Goal: Information Seeking & Learning: Learn about a topic

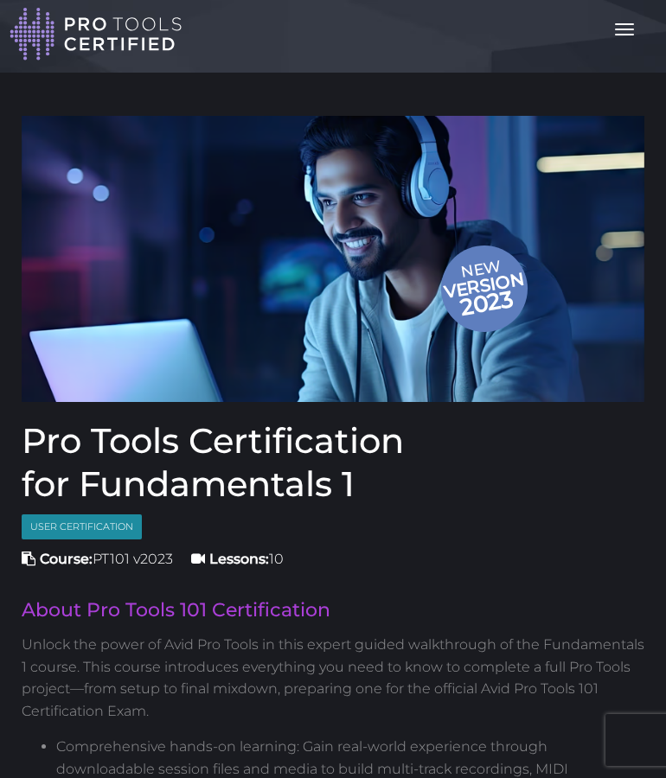
click at [619, 26] on button "Toggle navigation" at bounding box center [624, 29] width 38 height 29
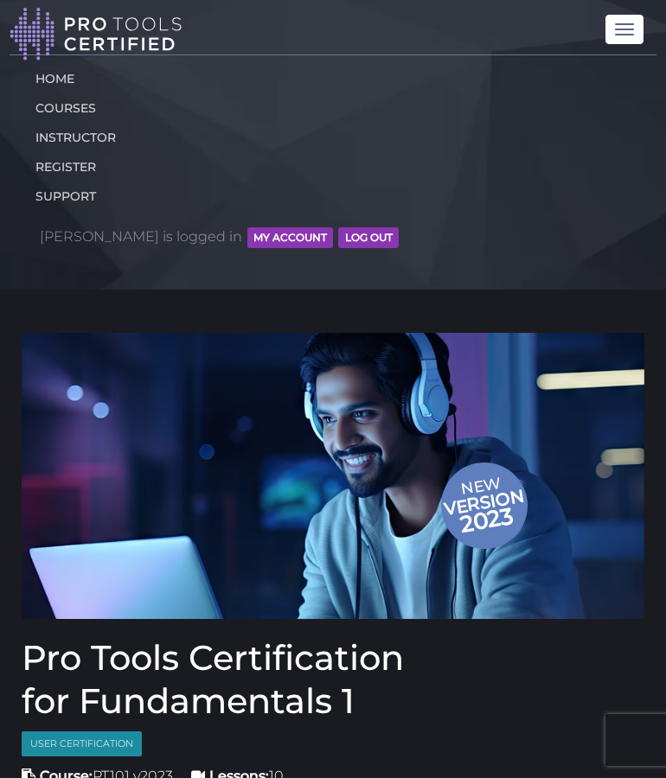
click at [247, 239] on button "MY ACCOUNT" at bounding box center [290, 237] width 86 height 21
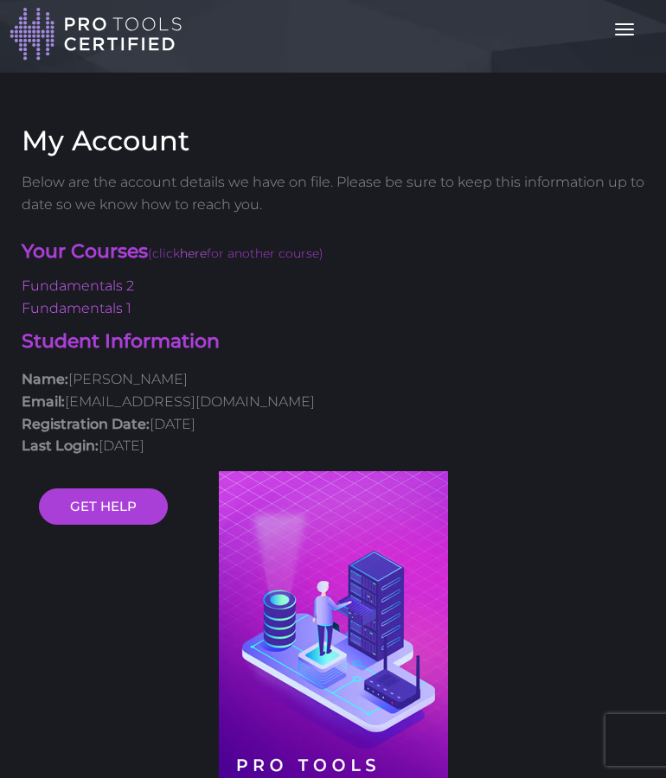
click at [216, 239] on h4 "Your Courses (click here for another course)" at bounding box center [333, 253] width 622 height 29
click at [114, 287] on link "Fundamentals 2" at bounding box center [78, 285] width 112 height 16
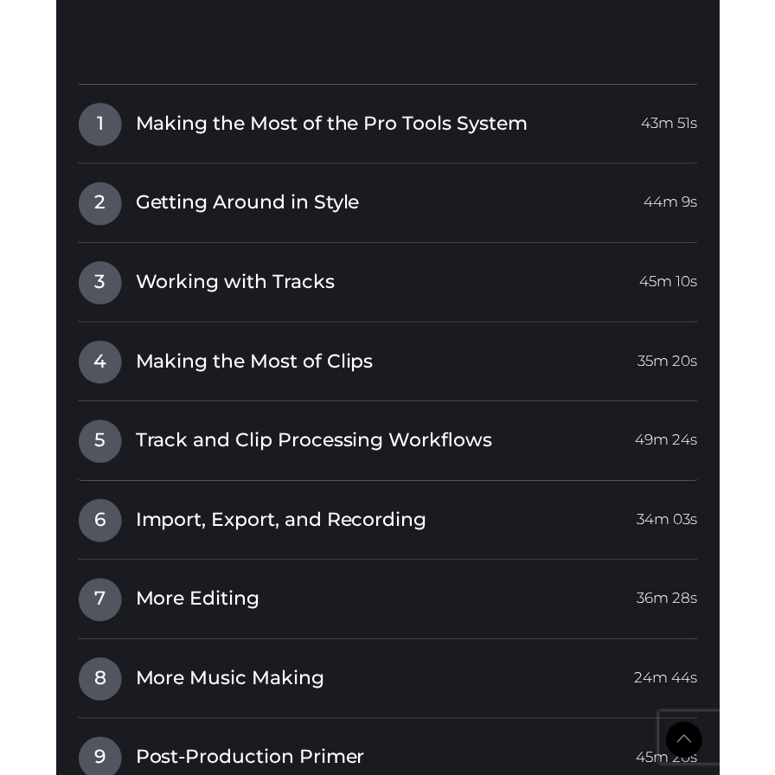
scroll to position [2414, 0]
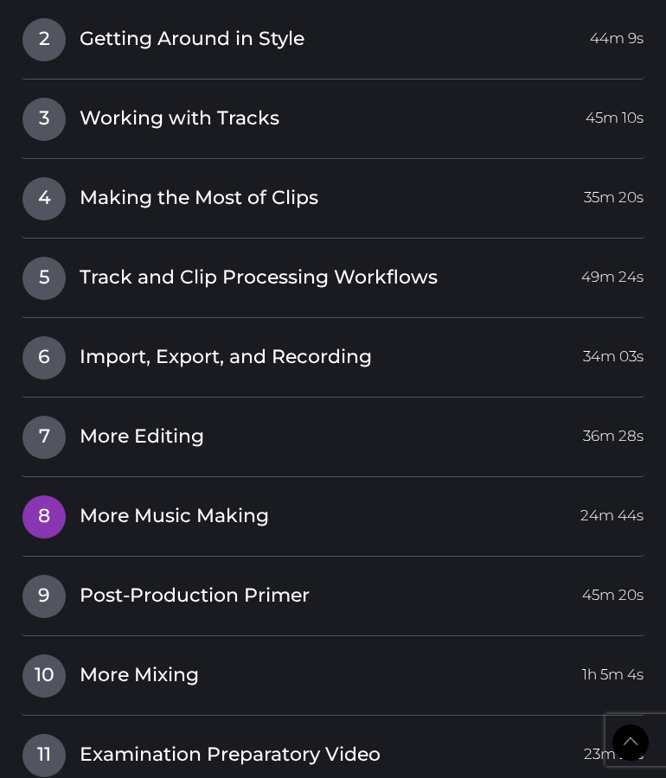
click at [96, 503] on span "More Music Making" at bounding box center [174, 516] width 189 height 27
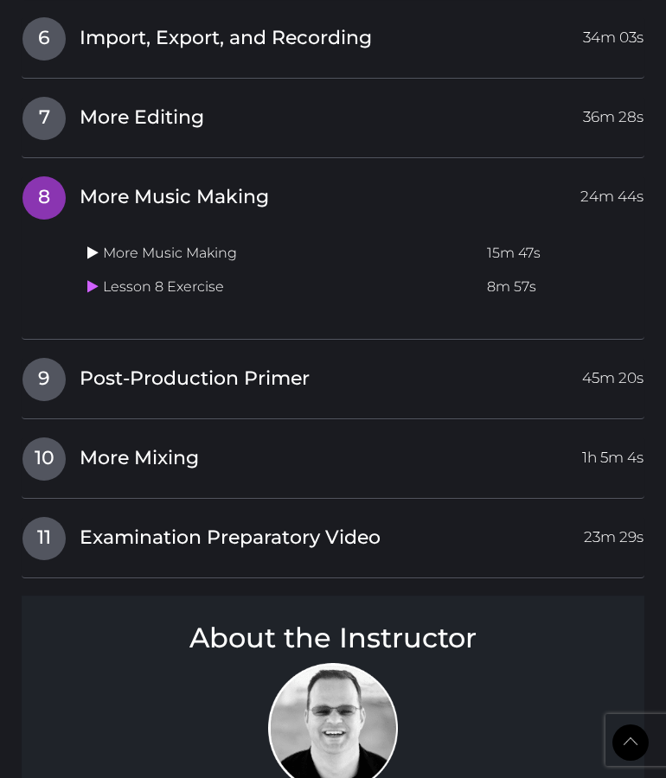
click at [97, 246] on icon at bounding box center [92, 253] width 11 height 14
